Goal: Information Seeking & Learning: Learn about a topic

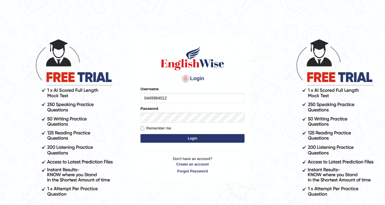
type input "0449984012"
click at [160, 123] on form "Please fix the following errors: Username 0449984012 Password Remember me Login" at bounding box center [192, 115] width 104 height 58
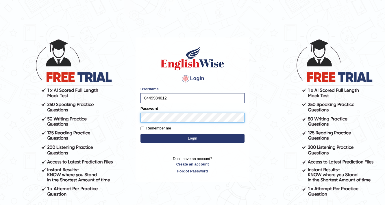
click at [140, 134] on button "Login" at bounding box center [192, 138] width 104 height 9
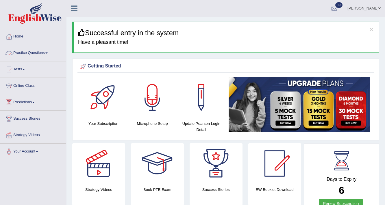
click at [49, 52] on link "Practice Questions" at bounding box center [33, 52] width 66 height 14
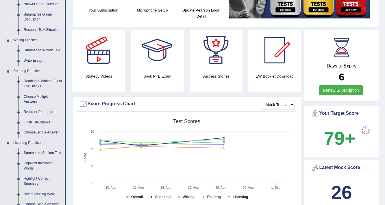
scroll to position [116, 0]
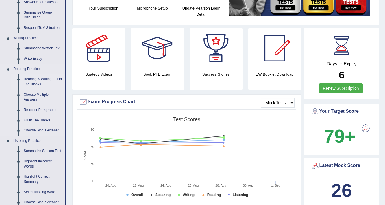
click at [39, 80] on link "Reading & Writing: Fill In The Blanks" at bounding box center [43, 81] width 44 height 15
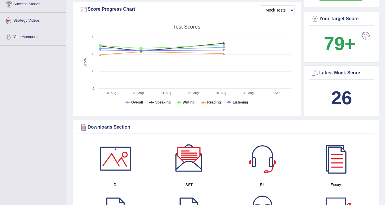
scroll to position [414, 0]
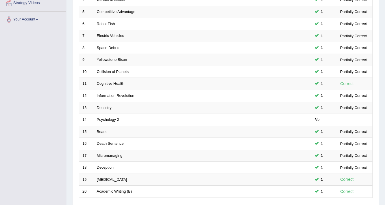
scroll to position [175, 0]
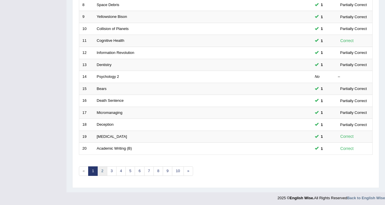
click at [104, 170] on link "2" at bounding box center [102, 172] width 10 height 10
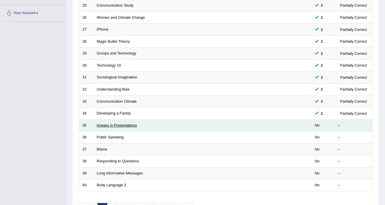
click at [116, 124] on link "Images in Presentations" at bounding box center [117, 125] width 40 height 4
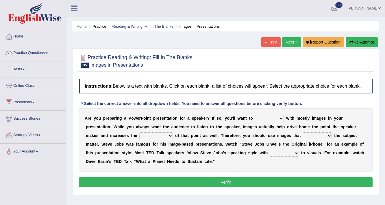
click at [281, 119] on select "stand stay stick stock" at bounding box center [269, 118] width 29 height 7
select select "stick"
click at [255, 115] on select "stand stay stick stock" at bounding box center [269, 118] width 29 height 7
click at [169, 135] on select "memorability morality mobilization mobility" at bounding box center [156, 136] width 34 height 7
select select "morality"
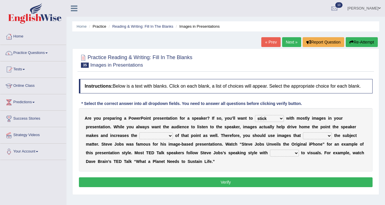
click at [139, 133] on select "memorability morality mobilization mobility" at bounding box center [156, 136] width 34 height 7
click at [327, 136] on select "suggest supply submit support" at bounding box center [317, 136] width 29 height 7
select select "support"
click at [303, 133] on select "suggest supply submit support" at bounding box center [317, 136] width 29 height 7
click at [296, 152] on select "regard result retrospect request" at bounding box center [284, 153] width 29 height 7
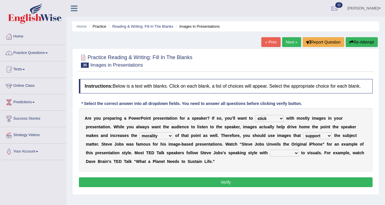
select select "request"
click at [270, 150] on select "regard result retrospect request" at bounding box center [284, 153] width 29 height 7
click at [251, 178] on button "Verify" at bounding box center [225, 183] width 293 height 10
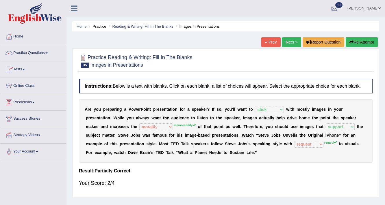
click at [26, 70] on link "Tests" at bounding box center [33, 69] width 66 height 14
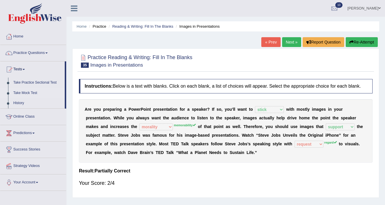
click at [28, 92] on link "Take Mock Test" at bounding box center [38, 93] width 54 height 10
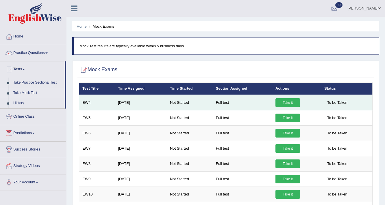
click at [282, 104] on link "Take it" at bounding box center [287, 102] width 25 height 9
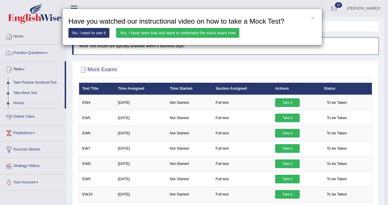
click at [196, 34] on link "Yes, I have seen that and want to undertake the mock exam now" at bounding box center [177, 33] width 123 height 10
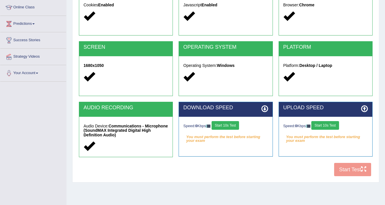
scroll to position [98, 0]
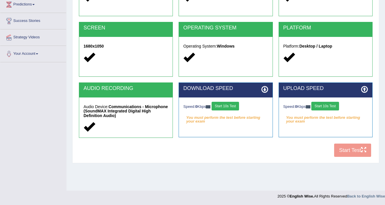
click at [228, 107] on button "Start 10s Test" at bounding box center [224, 106] width 27 height 9
click at [325, 107] on button "Start 10s Test" at bounding box center [324, 106] width 27 height 9
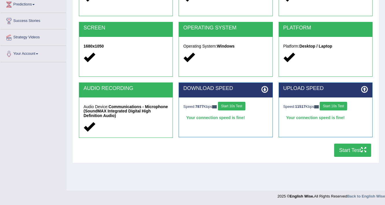
click at [346, 149] on button "Start Test" at bounding box center [352, 150] width 37 height 13
